Goal: Task Accomplishment & Management: Manage account settings

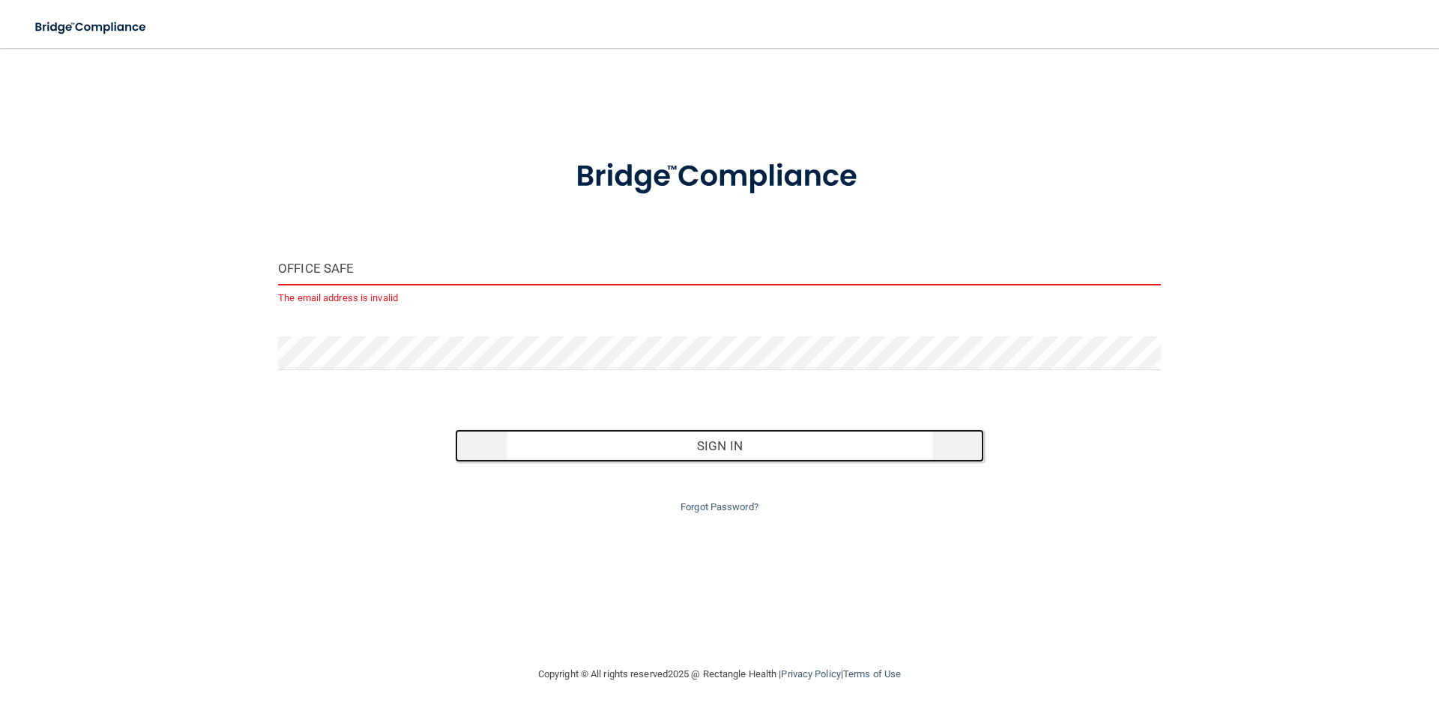
click at [705, 417] on div "Sign In" at bounding box center [720, 431] width 906 height 63
click at [689, 442] on button "Sign In" at bounding box center [720, 446] width 530 height 33
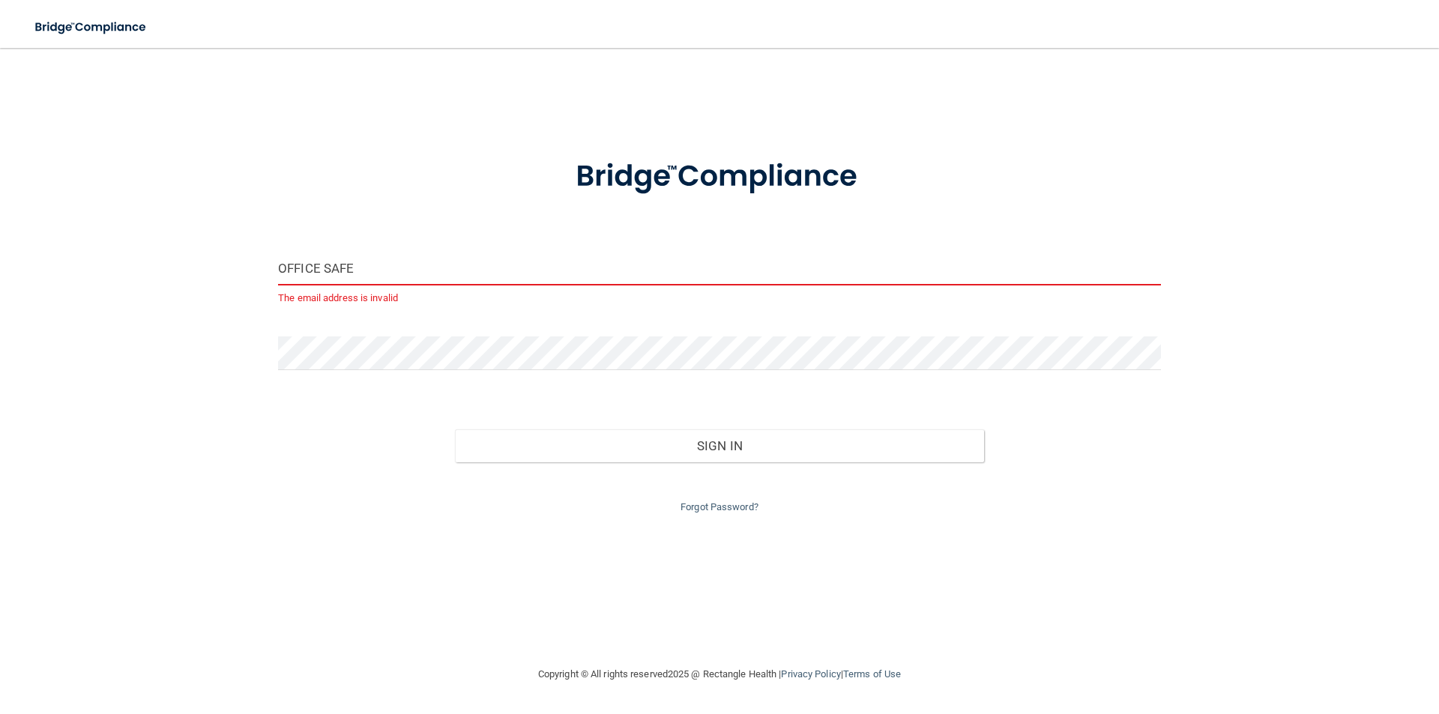
click at [505, 263] on input "OFFICE SAFE" at bounding box center [719, 269] width 883 height 34
type input "O"
type input "[EMAIL_ADDRESS][DOMAIN_NAME]"
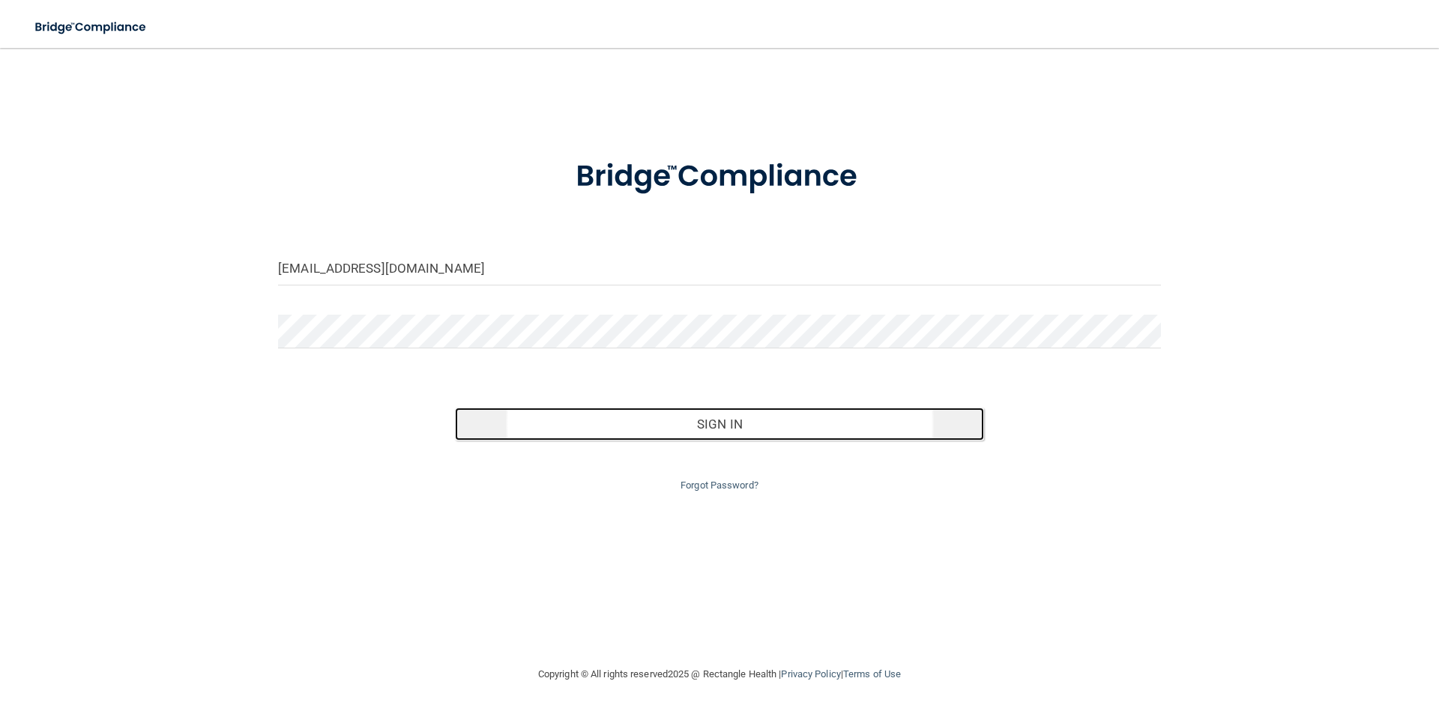
click at [710, 438] on button "Sign In" at bounding box center [720, 424] width 530 height 33
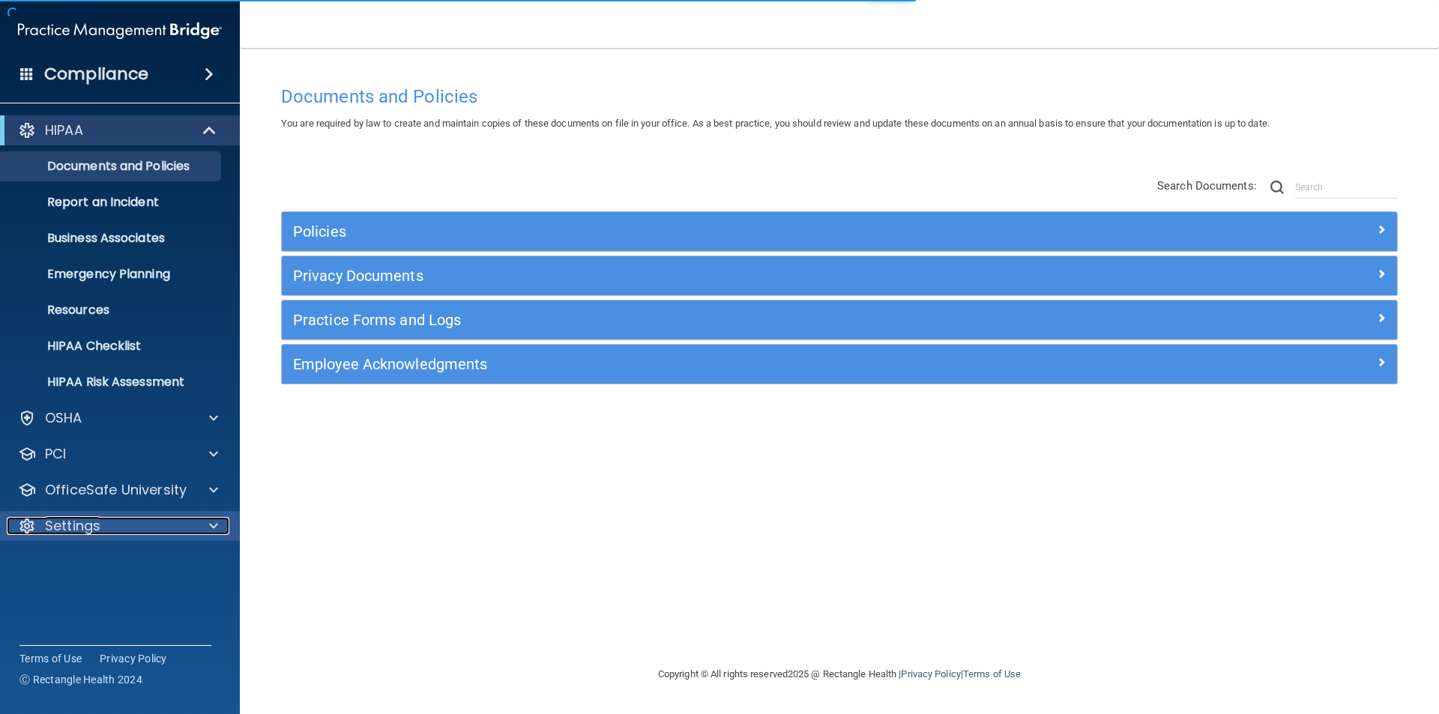
click at [78, 526] on p "Settings" at bounding box center [72, 526] width 55 height 18
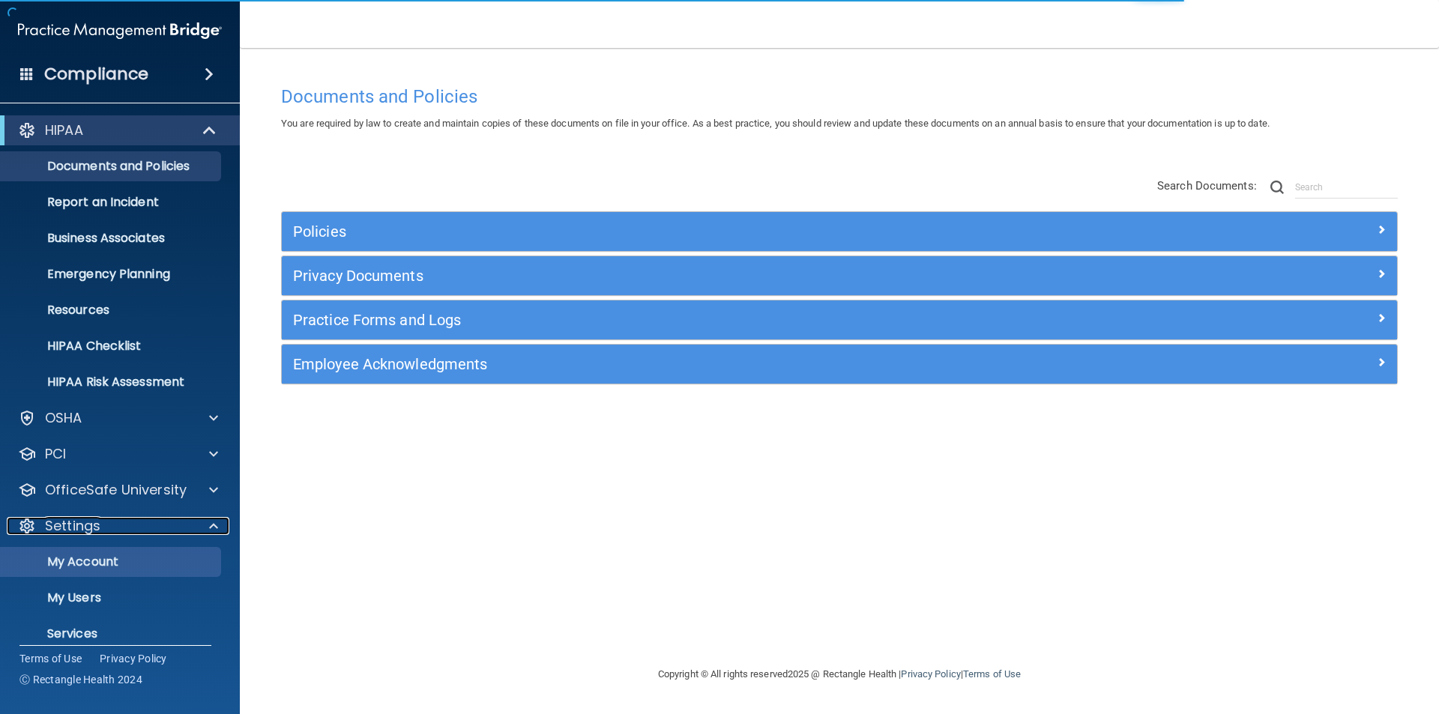
scroll to position [52, 0]
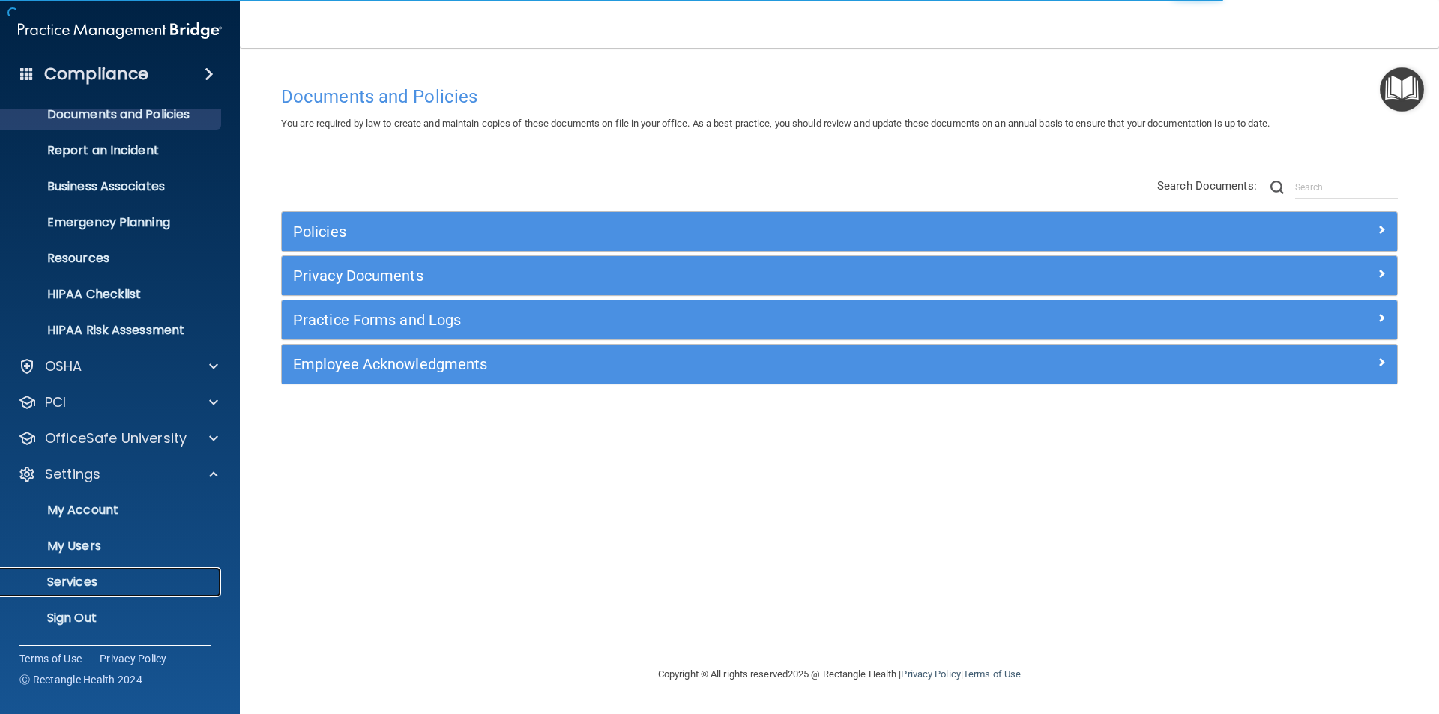
click at [73, 586] on p "Services" at bounding box center [112, 582] width 205 height 15
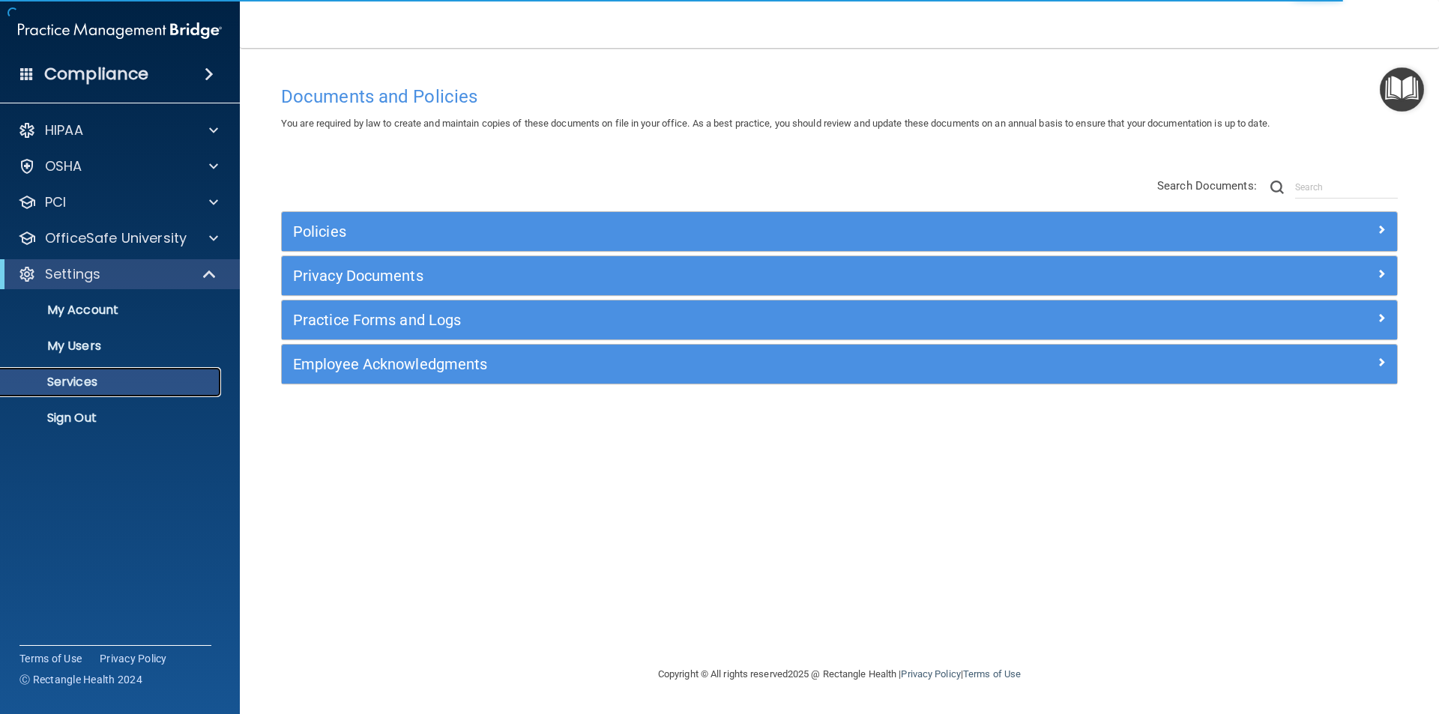
click at [70, 373] on link "Services" at bounding box center [103, 382] width 236 height 30
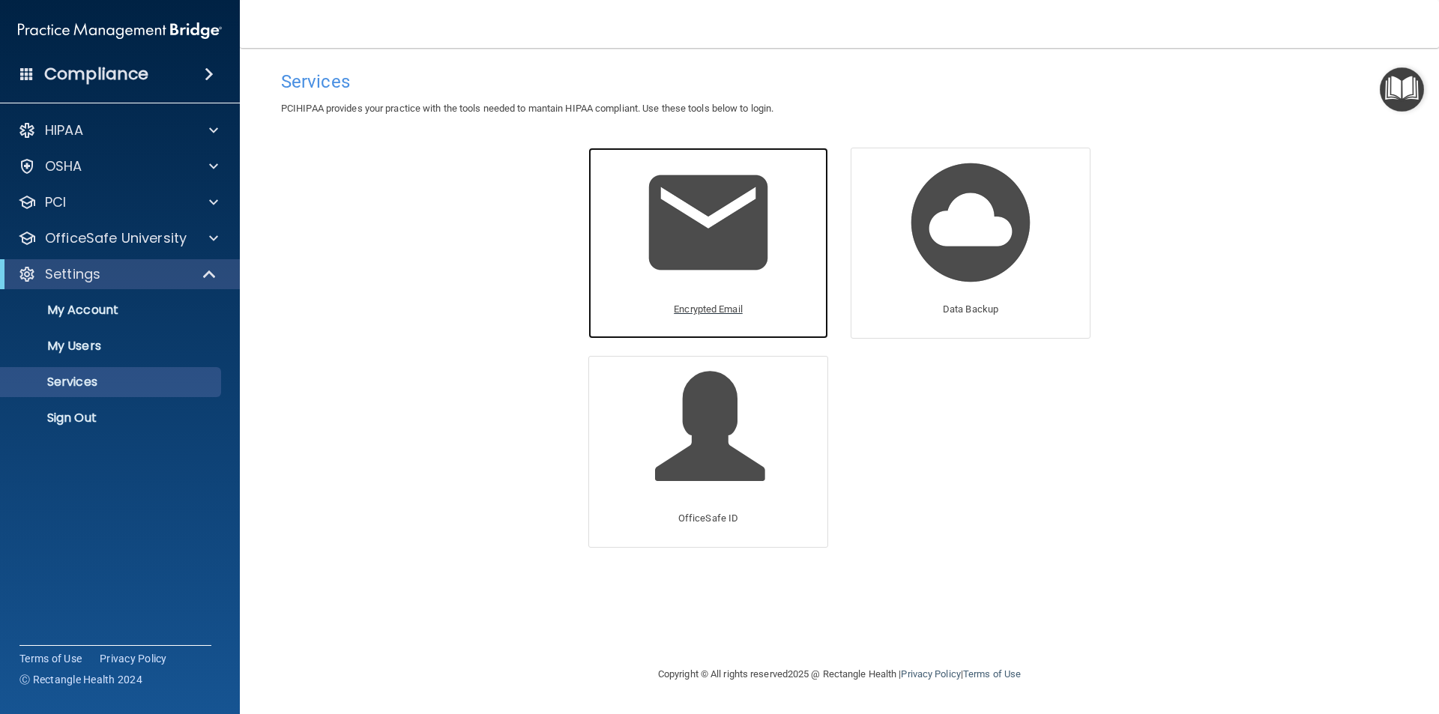
click at [762, 258] on img at bounding box center [708, 222] width 142 height 142
